Goal: Task Accomplishment & Management: Manage account settings

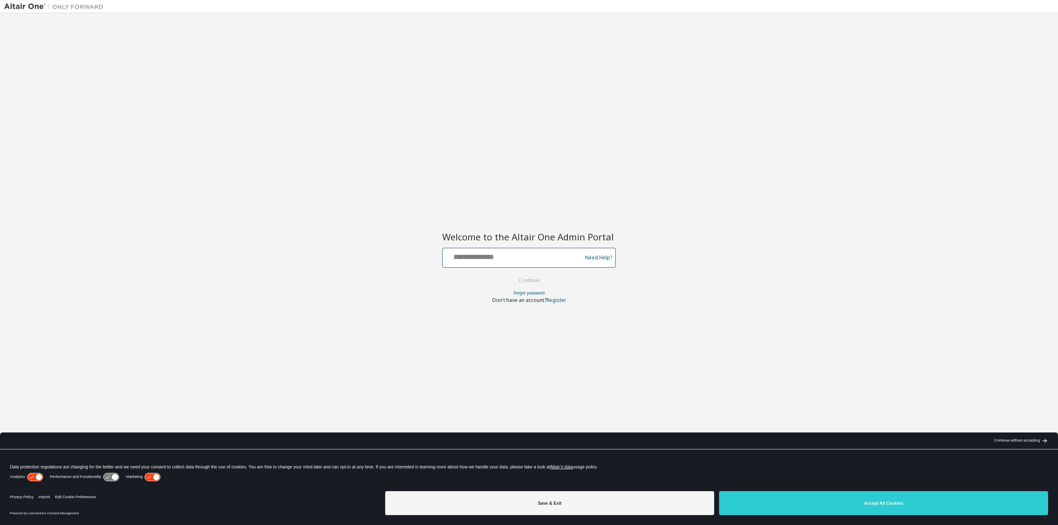
click at [506, 256] on input "text" at bounding box center [513, 256] width 135 height 12
type input "**********"
click at [541, 282] on button "Continue" at bounding box center [529, 281] width 38 height 12
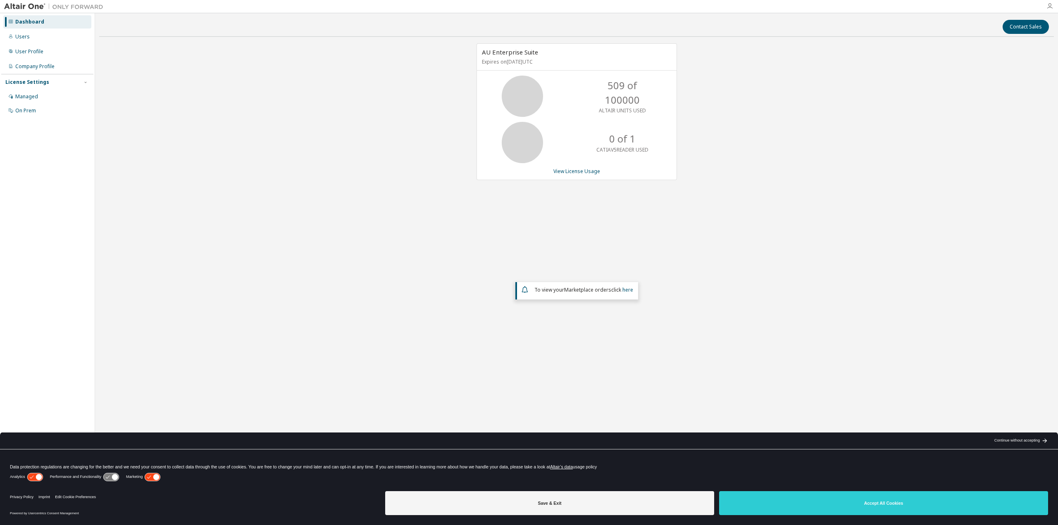
click at [1049, 7] on icon "button" at bounding box center [1050, 6] width 7 height 7
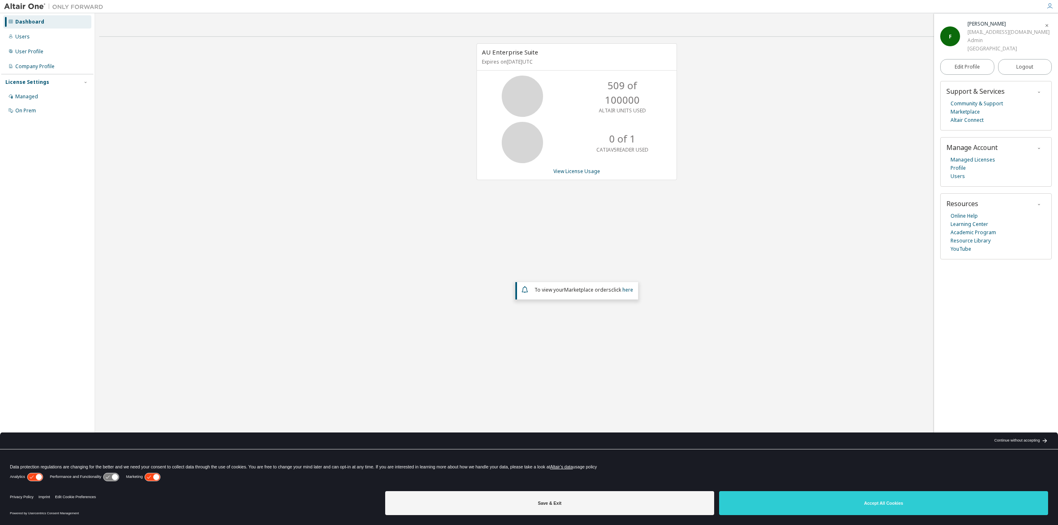
click at [981, 32] on div "fanglin.yu@tum.de" at bounding box center [1009, 32] width 82 height 8
click at [978, 162] on link "Managed Licenses" at bounding box center [973, 160] width 45 height 8
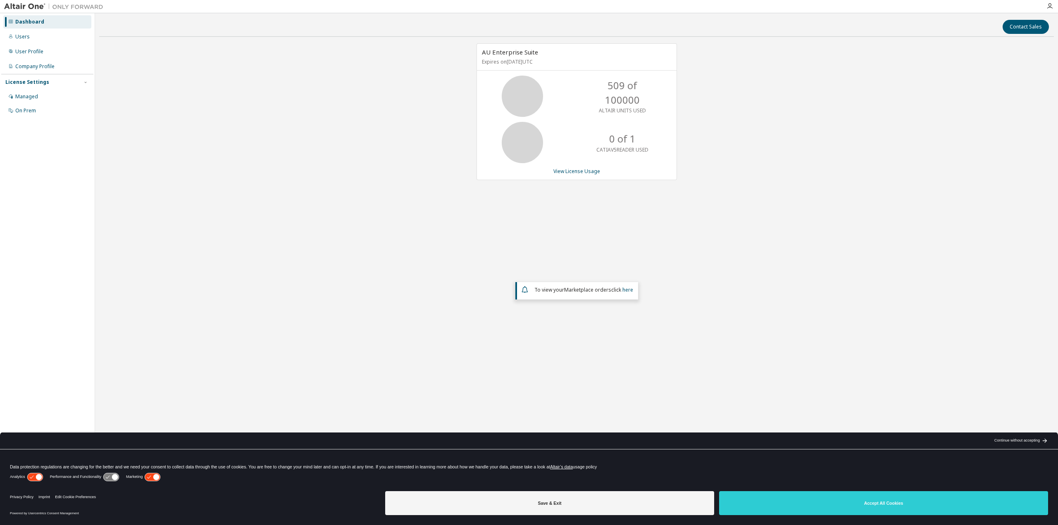
click at [744, 141] on div "AU Enterprise Suite Expires on [DATE] UTC 509 of 100000 ALTAIR UNITS USED 0 of …" at bounding box center [576, 214] width 955 height 342
